Goal: Communication & Community: Ask a question

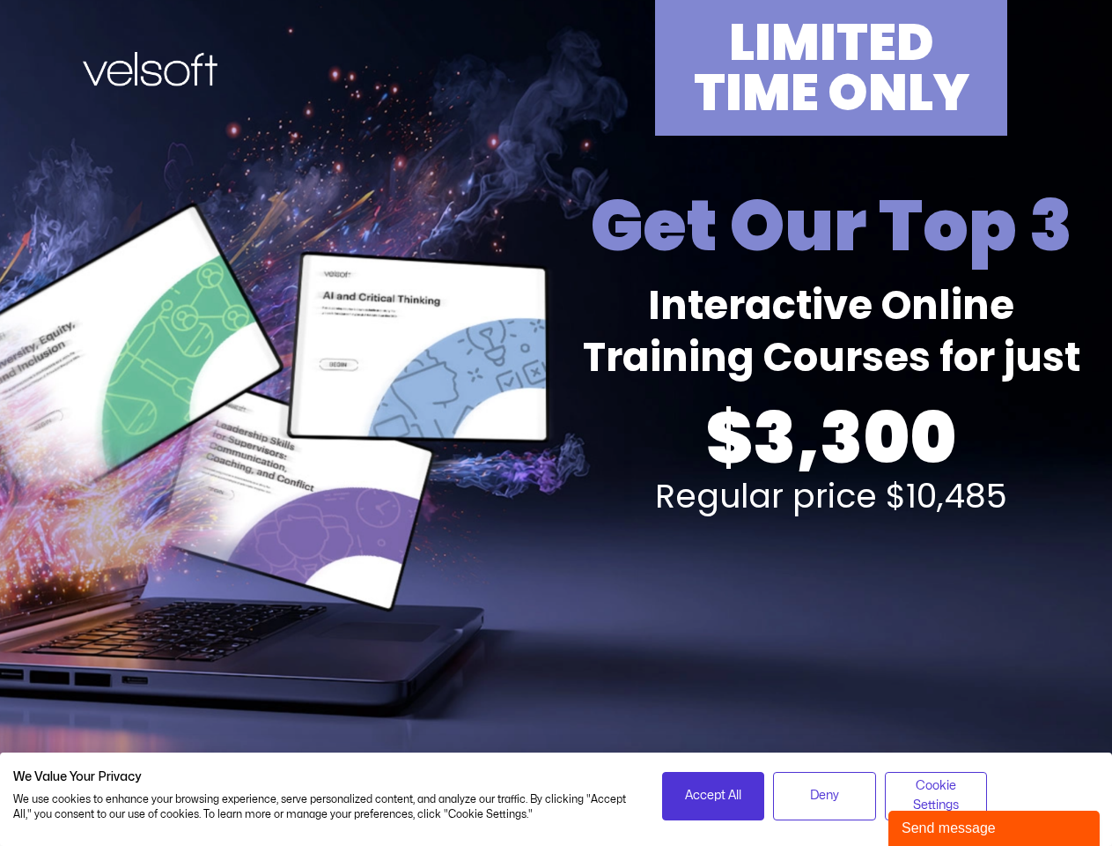
click at [556, 423] on div "LIMITED TIME ONLY Get Our Top 3 Interactive Online Training Courses for just $3…" at bounding box center [557, 389] width 1092 height 778
click at [713, 795] on span "Accept All" at bounding box center [713, 795] width 56 height 19
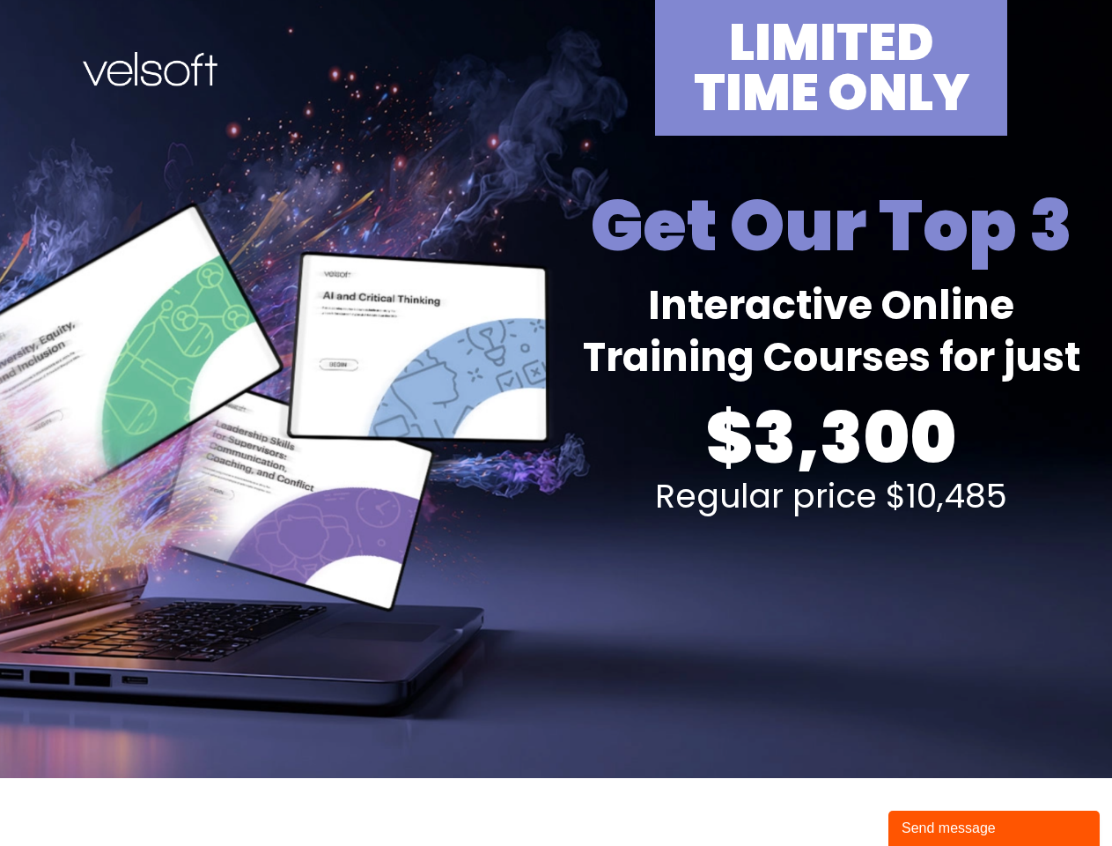
click at [994, 828] on div "Send message" at bounding box center [994, 827] width 185 height 21
